Goal: Task Accomplishment & Management: Use online tool/utility

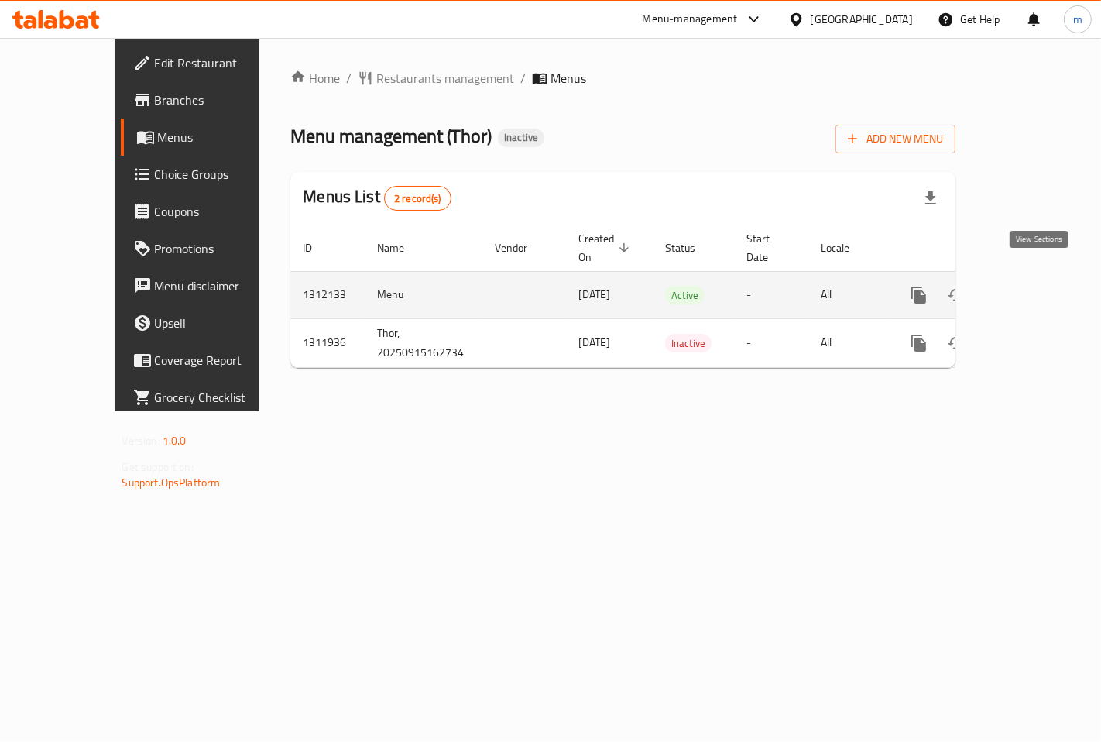
click at [1040, 286] on icon "enhanced table" at bounding box center [1030, 295] width 19 height 19
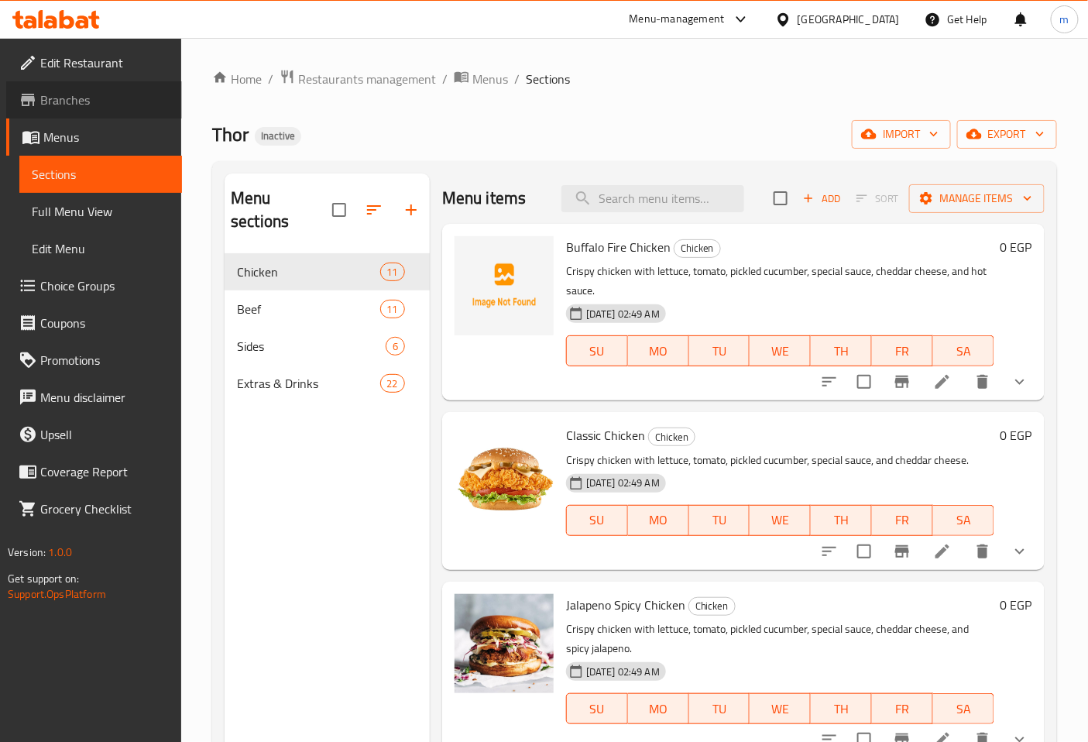
click at [71, 103] on span "Branches" at bounding box center [104, 100] width 129 height 19
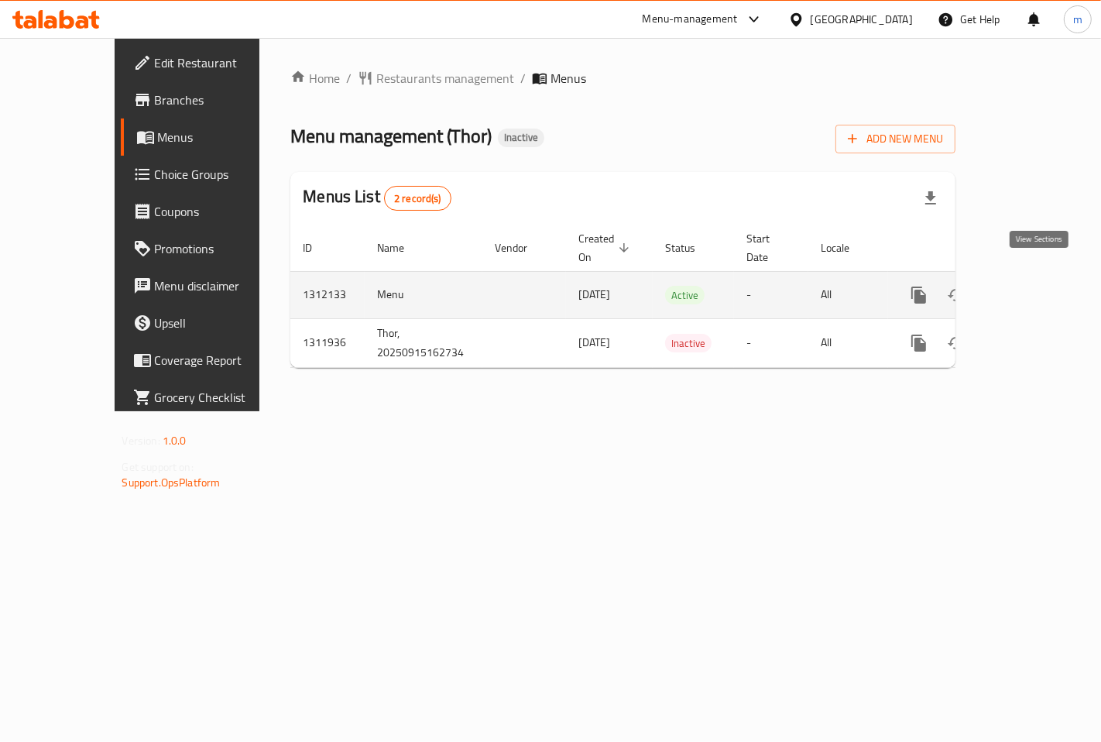
click at [1040, 286] on icon "enhanced table" at bounding box center [1030, 295] width 19 height 19
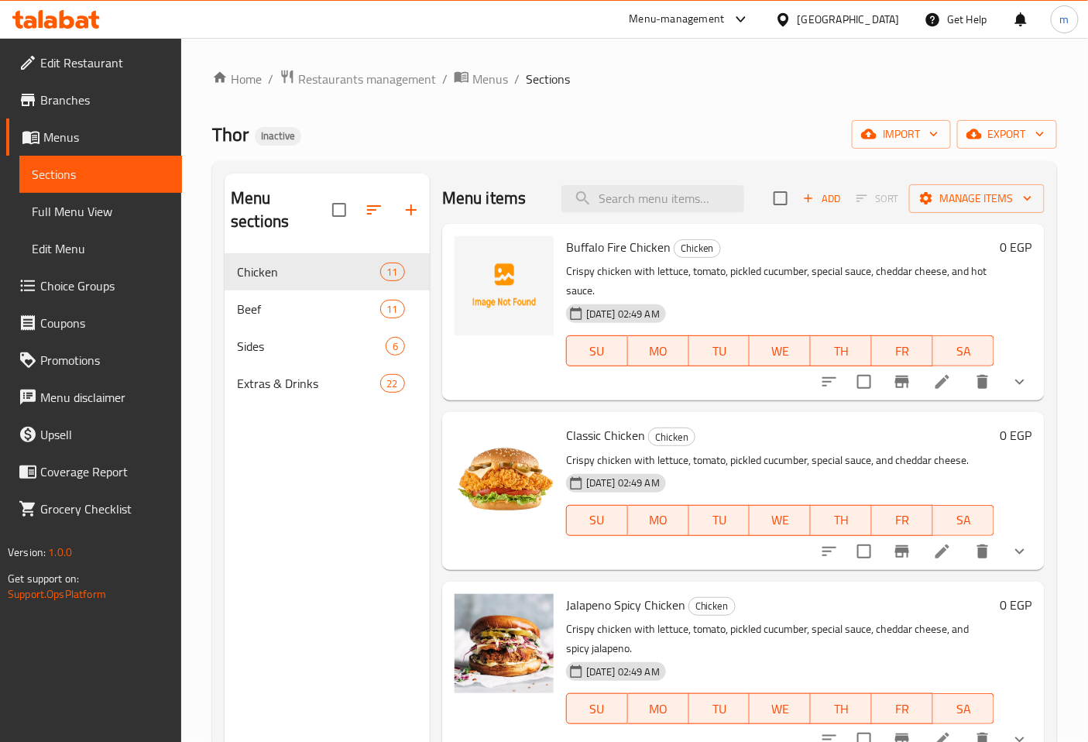
click at [101, 212] on span "Full Menu View" at bounding box center [101, 211] width 138 height 19
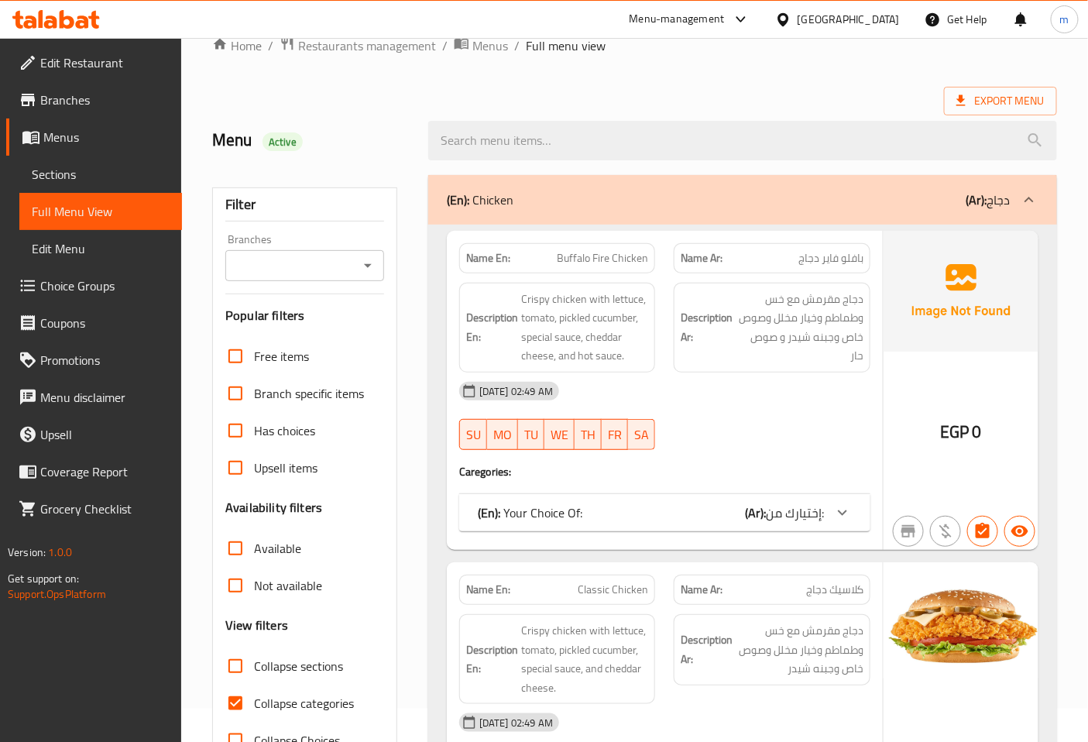
scroll to position [86, 0]
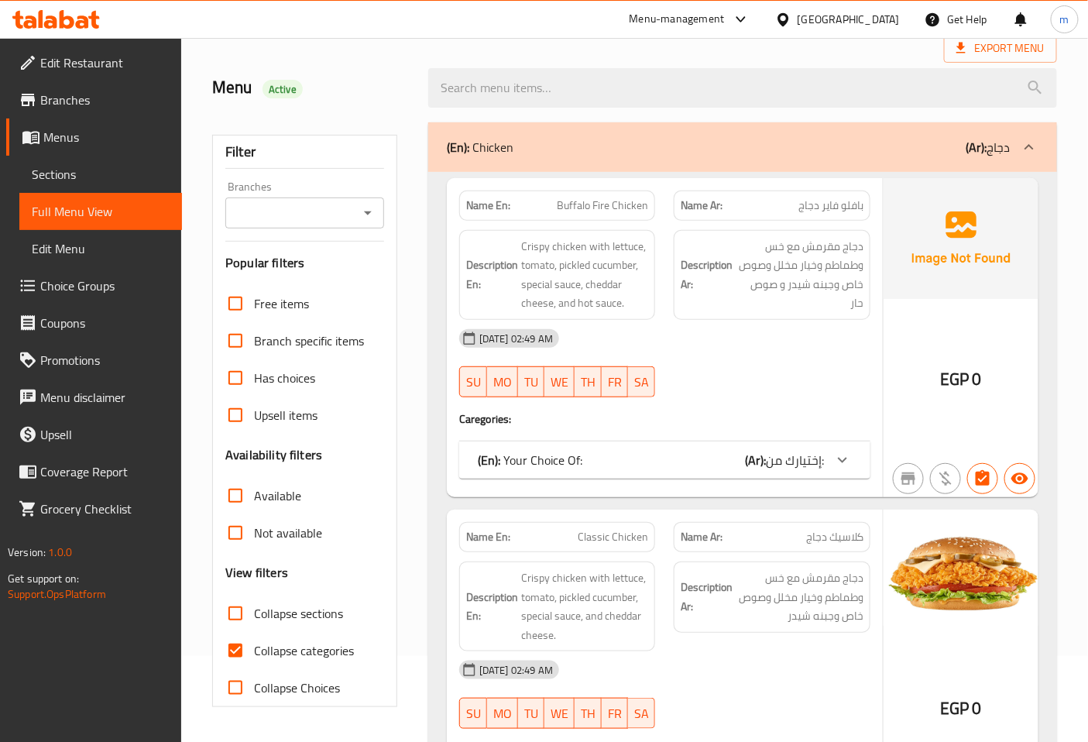
click at [291, 650] on span "Collapse categories" at bounding box center [304, 650] width 100 height 19
click at [254, 650] on input "Collapse categories" at bounding box center [235, 650] width 37 height 37
checkbox input "false"
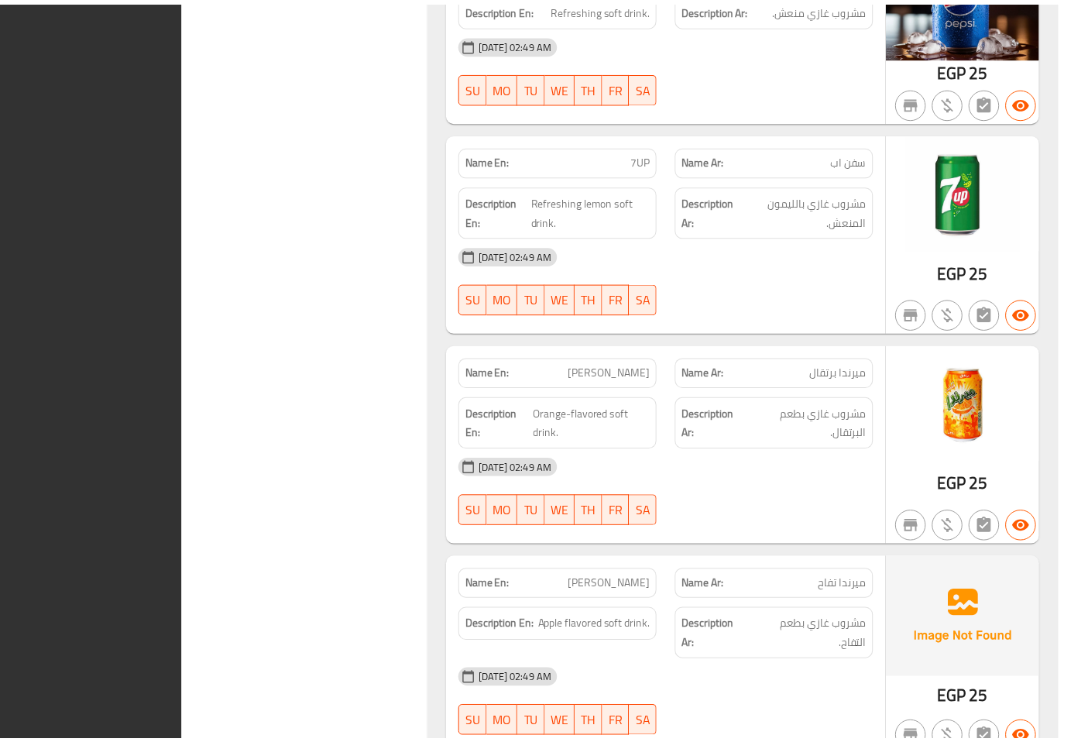
scroll to position [19173, 0]
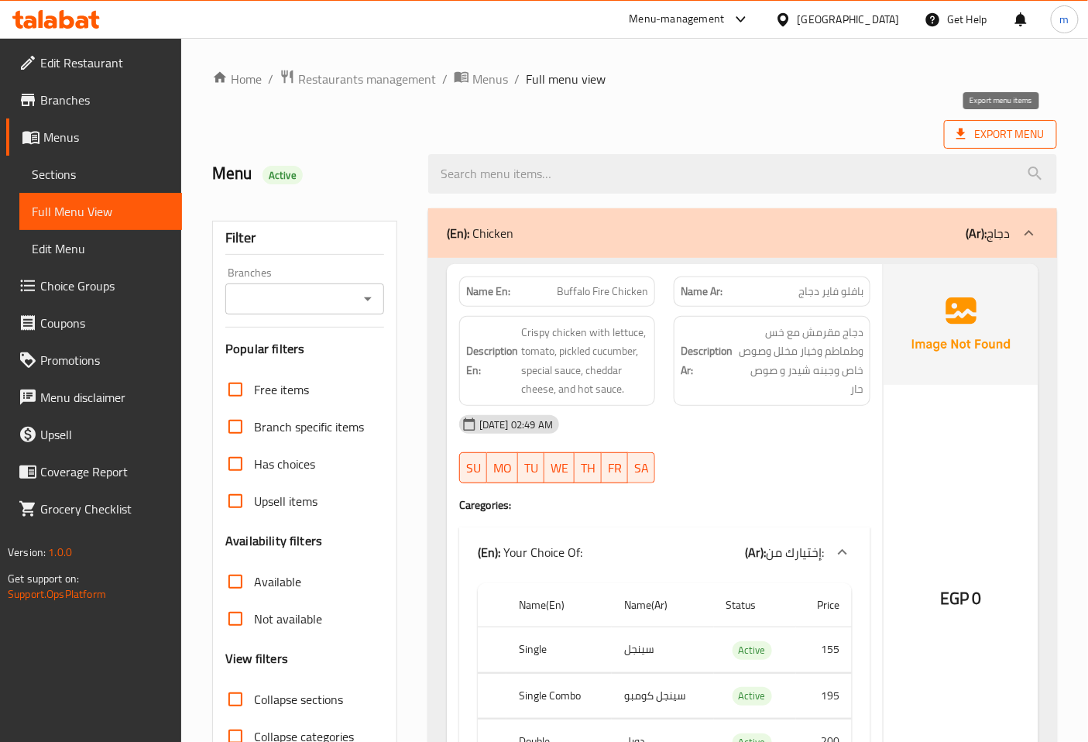
click at [1037, 141] on span "Export Menu" at bounding box center [1000, 134] width 88 height 19
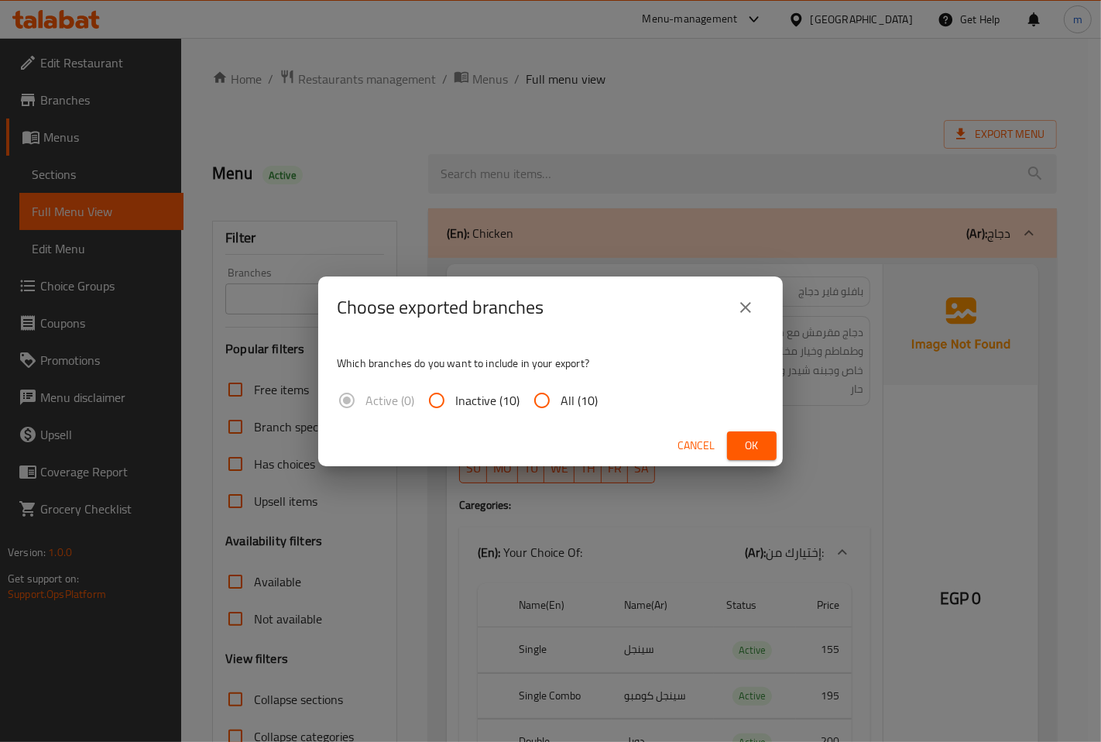
click at [569, 407] on span "All (10)" at bounding box center [578, 400] width 37 height 19
click at [560, 407] on input "All (10)" at bounding box center [541, 400] width 37 height 37
radio input "true"
click at [734, 442] on button "Ok" at bounding box center [752, 445] width 50 height 29
